Goal: Transaction & Acquisition: Download file/media

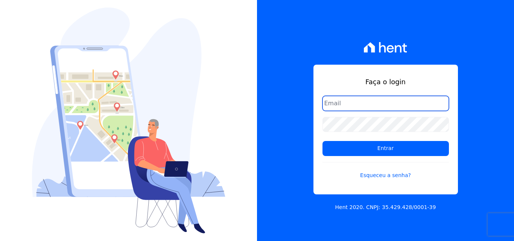
click at [352, 103] on input "email" at bounding box center [386, 103] width 126 height 15
type input "[PERSON_NAME][EMAIL_ADDRESS][PERSON_NAME][DOMAIN_NAME]"
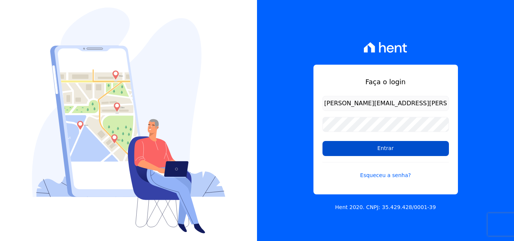
click at [329, 152] on input "Entrar" at bounding box center [386, 148] width 126 height 15
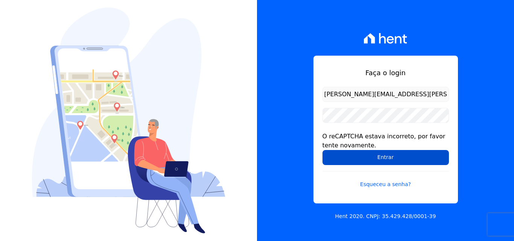
click at [346, 157] on input "Entrar" at bounding box center [386, 157] width 126 height 15
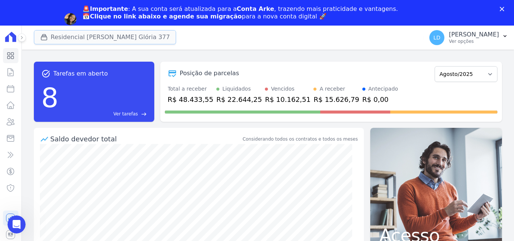
click at [96, 41] on button "Residencial Maria Da Glória 377" at bounding box center [105, 37] width 143 height 14
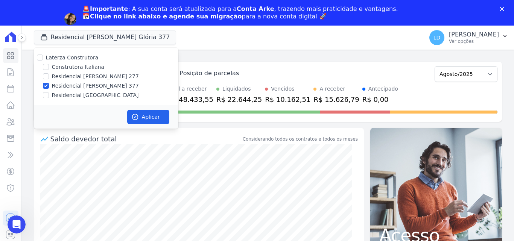
click at [83, 56] on label "Laterza Construtora" at bounding box center [72, 58] width 53 height 6
click at [43, 56] on input "Laterza Construtora" at bounding box center [40, 58] width 6 height 6
checkbox input "true"
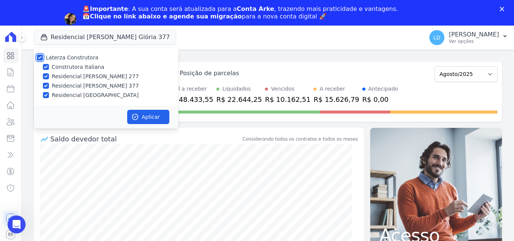
checkbox input "true"
click at [144, 119] on button "Aplicar" at bounding box center [148, 117] width 42 height 14
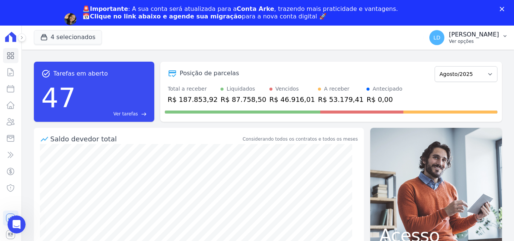
click at [464, 42] on p "Ver opções" at bounding box center [474, 41] width 50 height 6
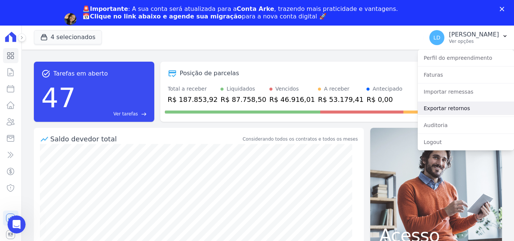
click at [437, 111] on link "Exportar retornos" at bounding box center [466, 109] width 96 height 14
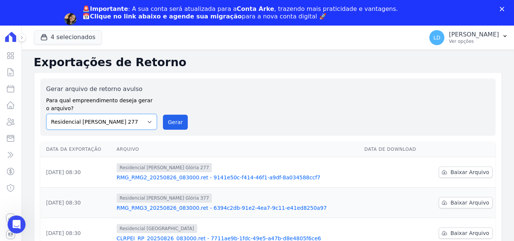
click at [117, 121] on select "Construtora Italiana Residencial Maria da Glória 277 Residencial Maria da Glóri…" at bounding box center [101, 122] width 111 height 16
select select "29fc0423-bfd4-480a-835e-7e440cfe6eb8"
click at [46, 114] on select "Construtora Italiana Residencial Maria da Glória 277 Residencial Maria da Glóri…" at bounding box center [101, 122] width 111 height 16
click at [169, 123] on button "Gerar" at bounding box center [175, 122] width 25 height 15
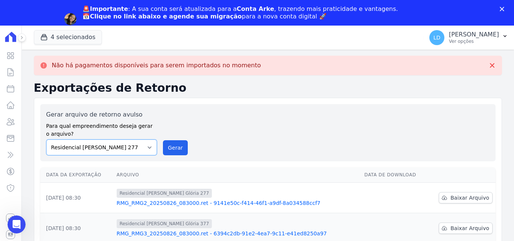
click at [137, 141] on select "Construtora Italiana Residencial Maria da Glória 277 Residencial Maria da Glóri…" at bounding box center [101, 148] width 111 height 16
click at [46, 140] on select "Construtora Italiana Residencial Maria da Glória 277 Residencial Maria da Glóri…" at bounding box center [101, 148] width 111 height 16
drag, startPoint x: 175, startPoint y: 149, endPoint x: 286, endPoint y: 64, distance: 139.7
click at [175, 149] on button "Gerar" at bounding box center [175, 147] width 25 height 15
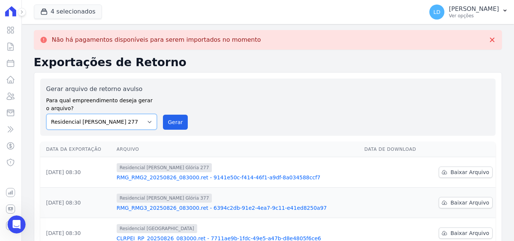
click at [144, 126] on div "Gerar arquivo de retorno avulso Para qual empreendimento deseja gerar o arquivo…" at bounding box center [101, 107] width 111 height 45
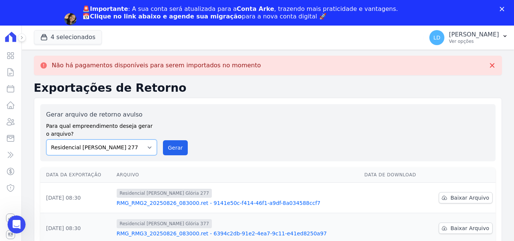
select select "0cd9190e-dfd9-46e5-afc8-7298ef4c0c2b"
click at [46, 140] on select "Construtora Italiana Residencial Maria da Glória 277 Residencial Maria da Glóri…" at bounding box center [101, 148] width 111 height 16
click at [177, 148] on button "Gerar" at bounding box center [175, 147] width 25 height 15
click at [116, 124] on label "Para qual empreendimento deseja gerar o arquivo?" at bounding box center [101, 128] width 111 height 19
drag, startPoint x: 117, startPoint y: 147, endPoint x: 122, endPoint y: 155, distance: 9.3
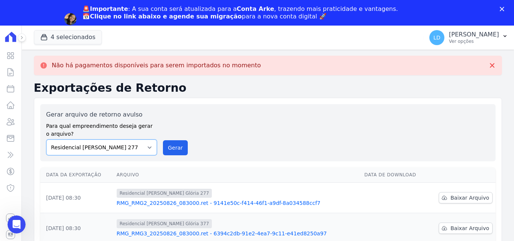
click at [118, 147] on select "Construtora Italiana Residencial Maria da Glória 277 Residencial Maria da Glóri…" at bounding box center [101, 148] width 111 height 16
click at [46, 140] on select "Construtora Italiana Residencial Maria da Glória 277 Residencial Maria da Glóri…" at bounding box center [101, 148] width 111 height 16
click at [129, 148] on select "Construtora Italiana Residencial Maria da Glória 277 Residencial Maria da Glóri…" at bounding box center [101, 148] width 111 height 16
select select "6440c0a1-232b-4aa1-adfe-88cb95fffe46"
click at [46, 140] on select "Construtora Italiana Residencial Maria da Glória 277 Residencial Maria da Glóri…" at bounding box center [101, 148] width 111 height 16
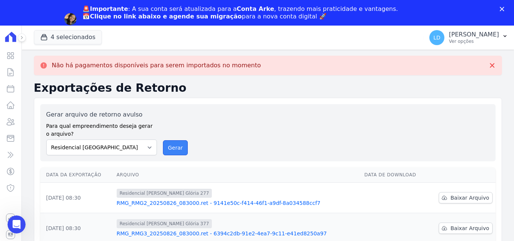
click at [177, 148] on button "Gerar" at bounding box center [175, 147] width 25 height 15
click at [470, 41] on p "Ver opções" at bounding box center [474, 41] width 50 height 6
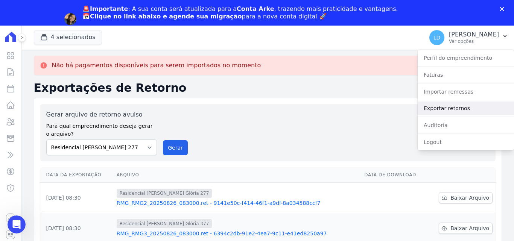
click at [441, 109] on link "Exportar retornos" at bounding box center [466, 109] width 96 height 14
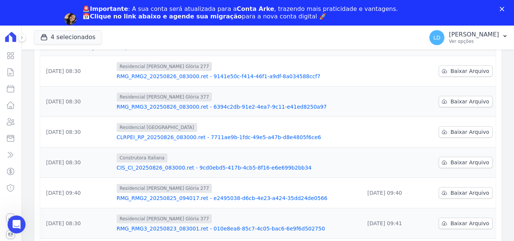
scroll to position [113, 0]
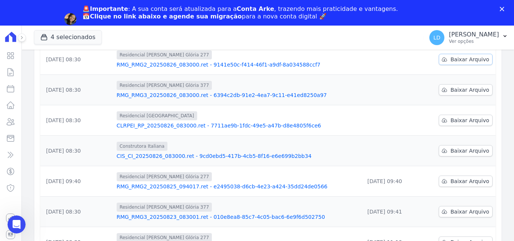
click at [456, 64] on link "Baixar Arquivo" at bounding box center [466, 59] width 54 height 11
click at [447, 90] on link "Baixar Arquivo" at bounding box center [466, 89] width 54 height 11
click at [462, 120] on span "Baixar Arquivo" at bounding box center [469, 121] width 39 height 8
click at [455, 150] on span "Baixar Arquivo" at bounding box center [469, 151] width 39 height 8
click at [466, 35] on p "Lígia Dias Silva" at bounding box center [474, 35] width 50 height 8
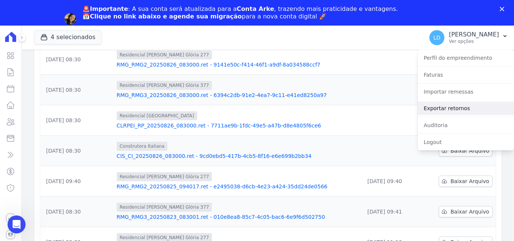
click at [456, 102] on link "Exportar retornos" at bounding box center [466, 109] width 96 height 14
